Goal: Task Accomplishment & Management: Complete application form

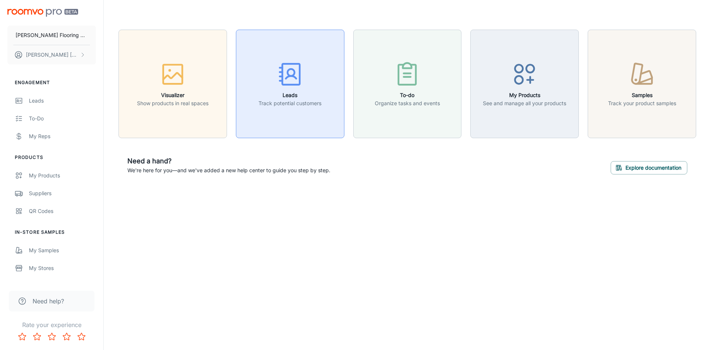
click at [289, 98] on h6 "Leads" at bounding box center [289, 95] width 63 height 8
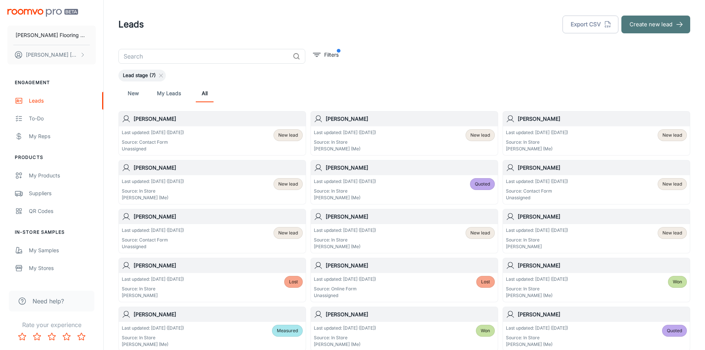
click at [663, 25] on button "Create new lead" at bounding box center [656, 25] width 69 height 18
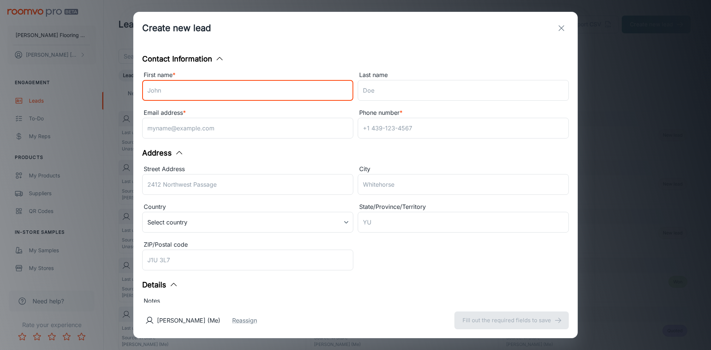
click at [224, 88] on input "First name *" at bounding box center [247, 90] width 211 height 21
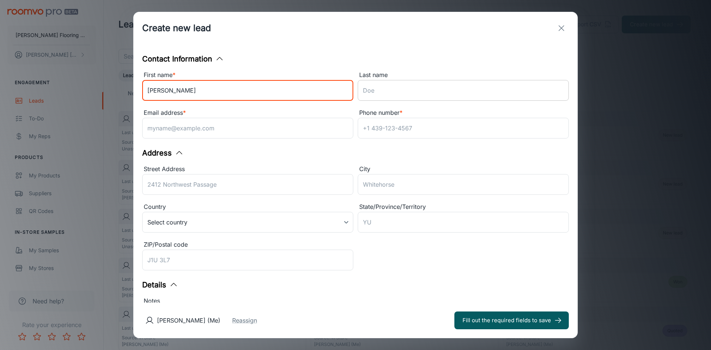
type input "[PERSON_NAME]"
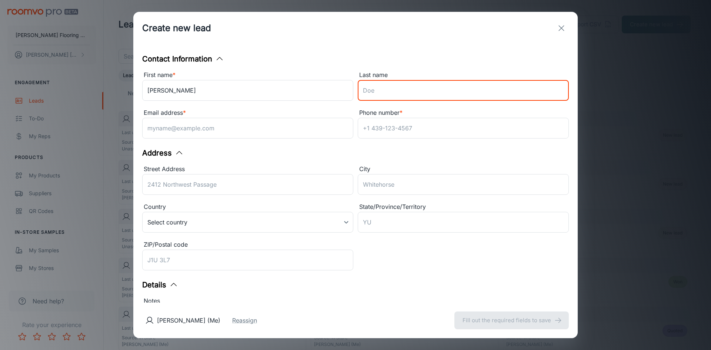
click at [384, 89] on input "Last name" at bounding box center [463, 90] width 211 height 21
type input "Kicza"
click at [277, 130] on input "Email address *" at bounding box center [247, 128] width 211 height 21
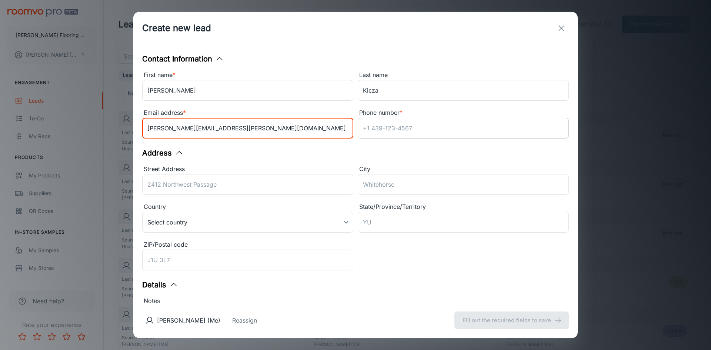
type input "[PERSON_NAME][EMAIL_ADDRESS][PERSON_NAME][DOMAIN_NAME]"
click at [417, 129] on input "Phone number *" at bounding box center [463, 128] width 211 height 21
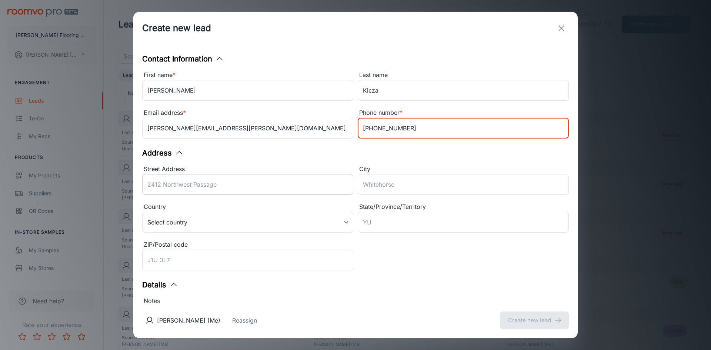
type input "[PHONE_NUMBER]"
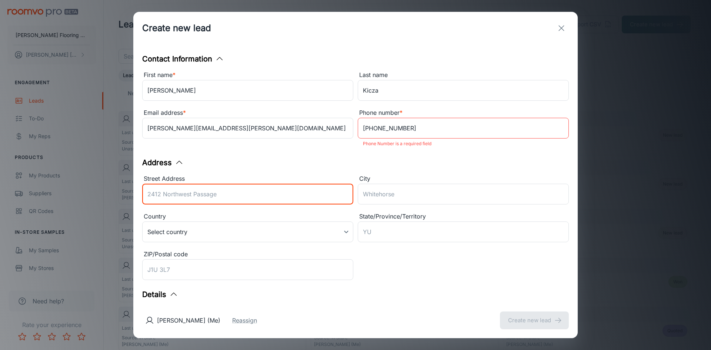
click at [223, 190] on input "Street Address" at bounding box center [247, 194] width 211 height 21
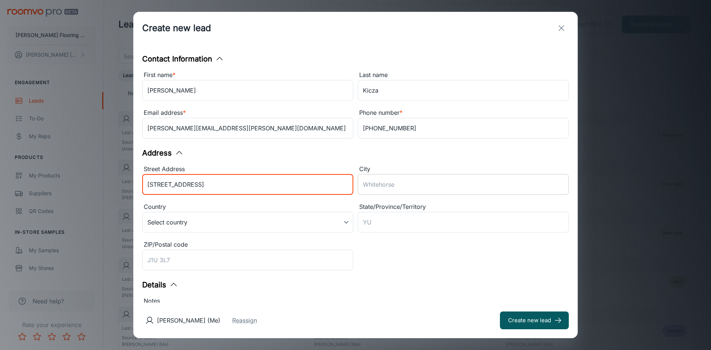
type input "[STREET_ADDRESS]"
click at [384, 184] on input "City" at bounding box center [463, 184] width 211 height 21
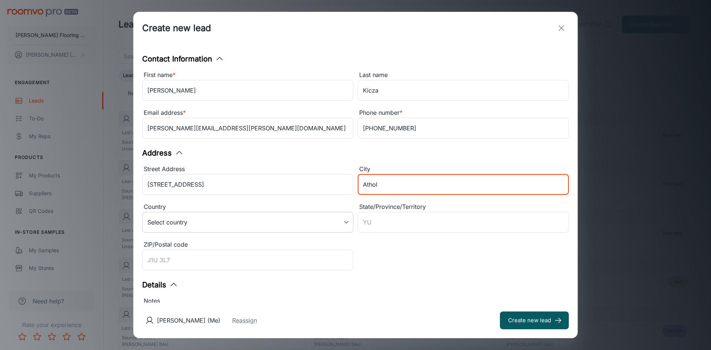
type input "Athol"
click at [345, 222] on body "[PERSON_NAME] Flooring Center [PERSON_NAME] Engagement Leads To-do My Reps Prod…" at bounding box center [355, 175] width 711 height 350
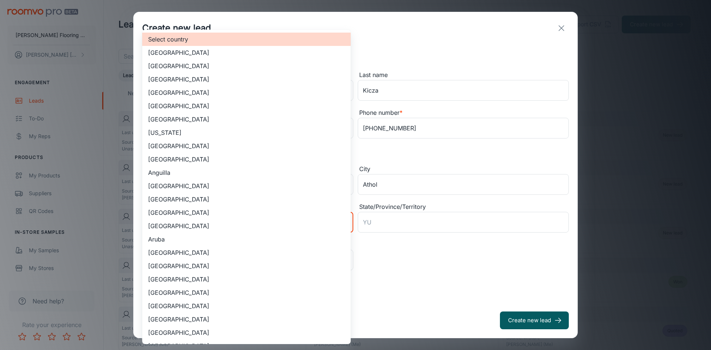
click at [221, 65] on li "[GEOGRAPHIC_DATA]" at bounding box center [246, 65] width 208 height 13
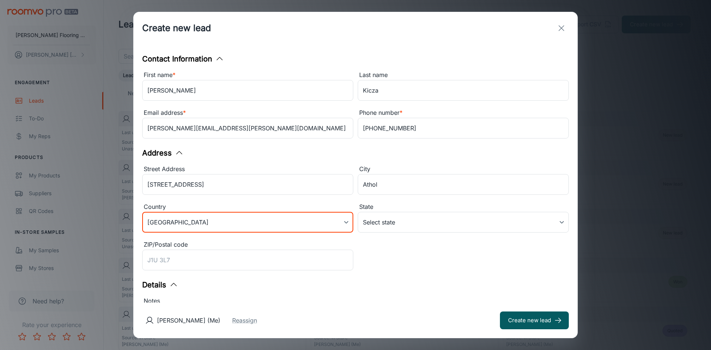
type input "US"
click at [393, 225] on body "[PERSON_NAME] Flooring Center [PERSON_NAME] Engagement Leads To-do My Reps Prod…" at bounding box center [355, 175] width 711 height 350
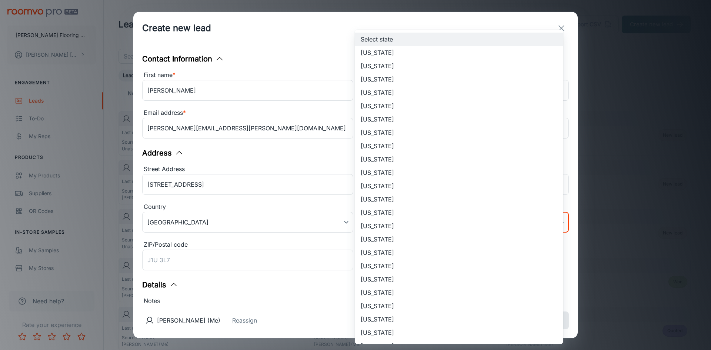
click at [382, 334] on li "[US_STATE]" at bounding box center [459, 332] width 208 height 13
type input "[US_STATE]"
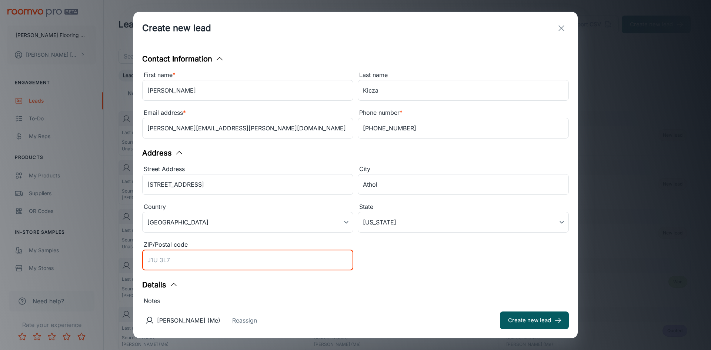
click at [171, 260] on input "ZIP/Postal code" at bounding box center [247, 260] width 211 height 21
type input "01331"
click at [547, 324] on button "Create new lead" at bounding box center [534, 320] width 69 height 18
